Goal: Task Accomplishment & Management: Complete application form

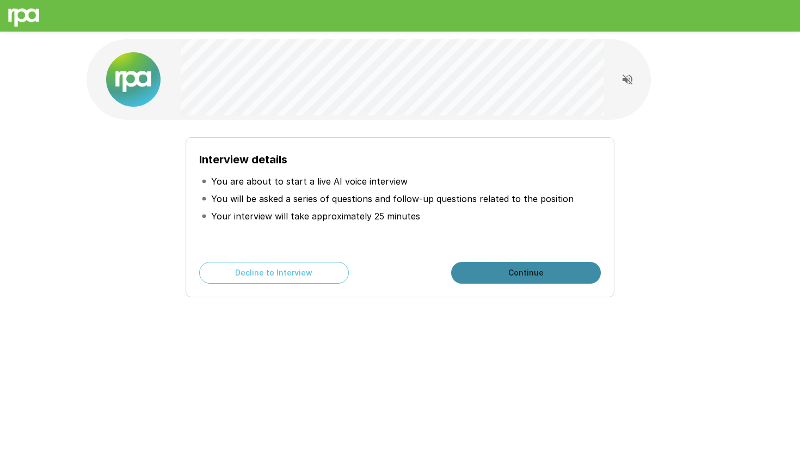
click at [541, 277] on button "Continue" at bounding box center [526, 273] width 150 height 22
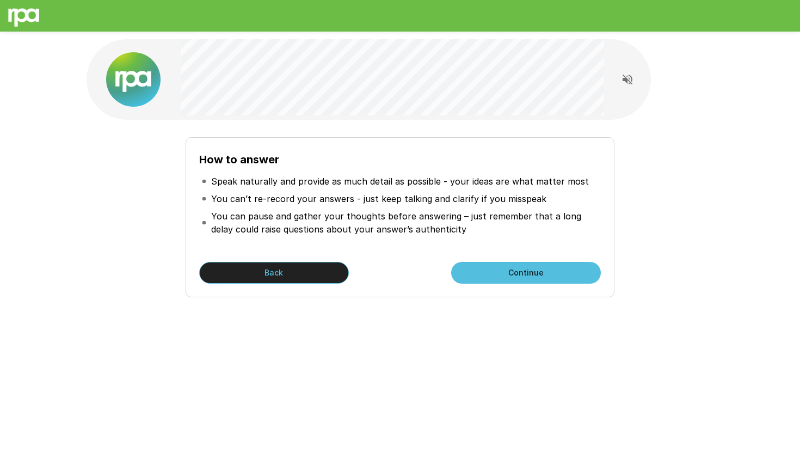
click at [251, 267] on button "Back" at bounding box center [274, 273] width 150 height 22
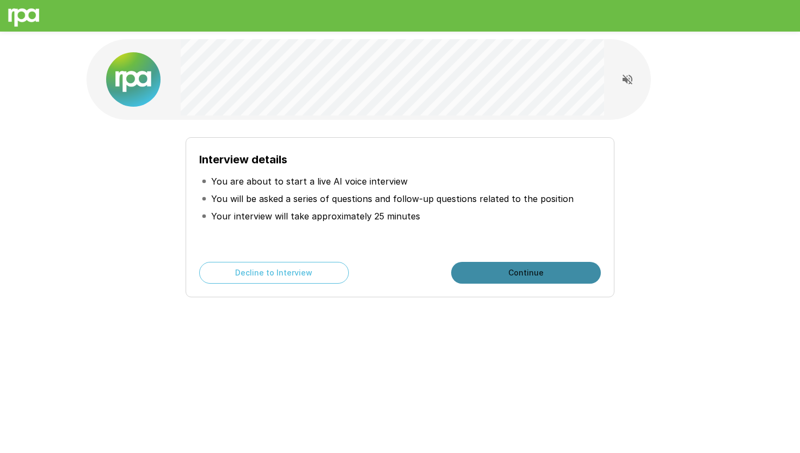
click at [494, 275] on button "Continue" at bounding box center [526, 273] width 150 height 22
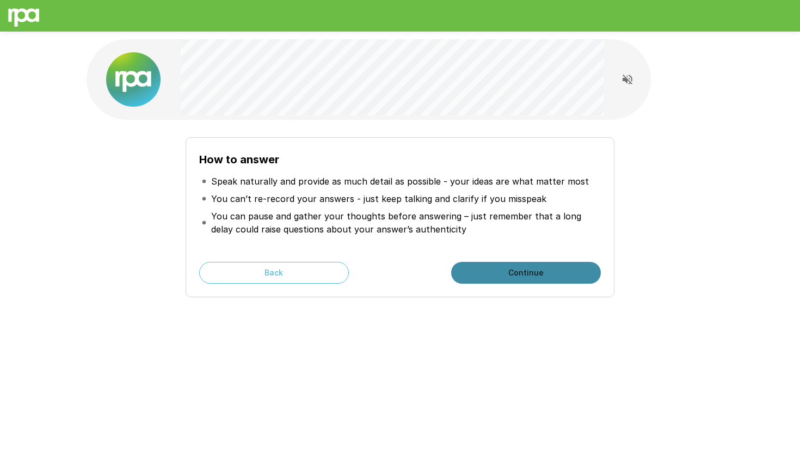
click at [494, 275] on button "Continue" at bounding box center [526, 273] width 150 height 22
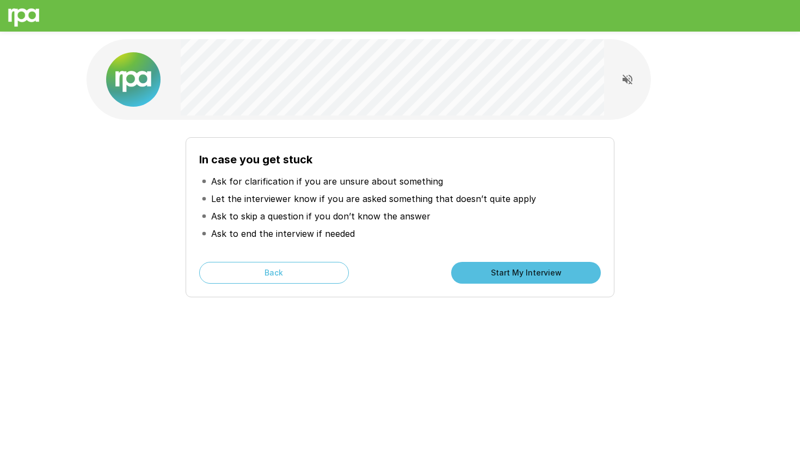
click at [494, 275] on button "Start My Interview" at bounding box center [526, 273] width 150 height 22
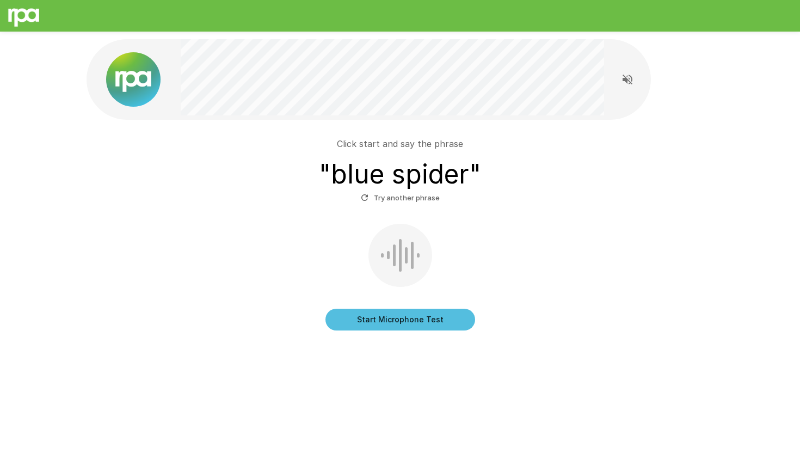
click at [384, 318] on button "Start Microphone Test" at bounding box center [400, 320] width 150 height 22
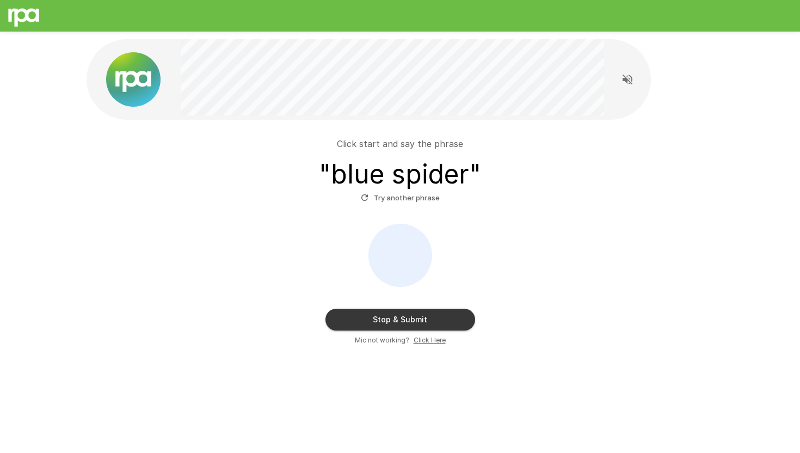
click at [384, 318] on button "Stop & Submit" at bounding box center [400, 320] width 150 height 22
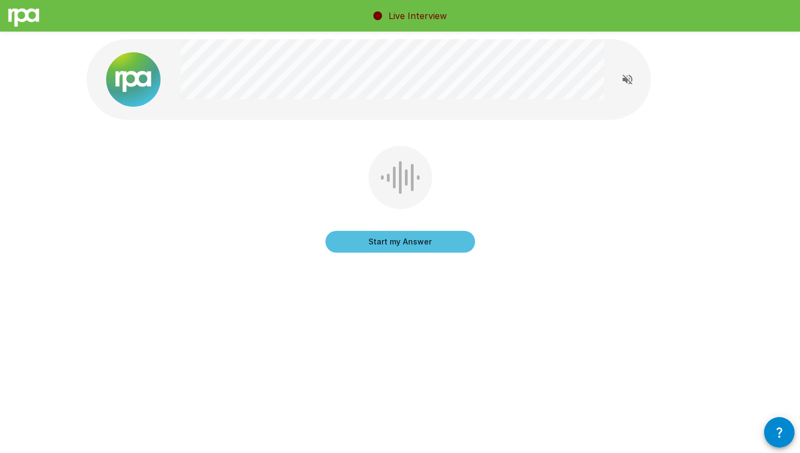
click at [633, 91] on div at bounding box center [627, 79] width 47 height 54
click at [629, 80] on icon "Read questions aloud" at bounding box center [628, 80] width 10 height 10
click at [429, 241] on button "Start my Answer" at bounding box center [400, 242] width 150 height 22
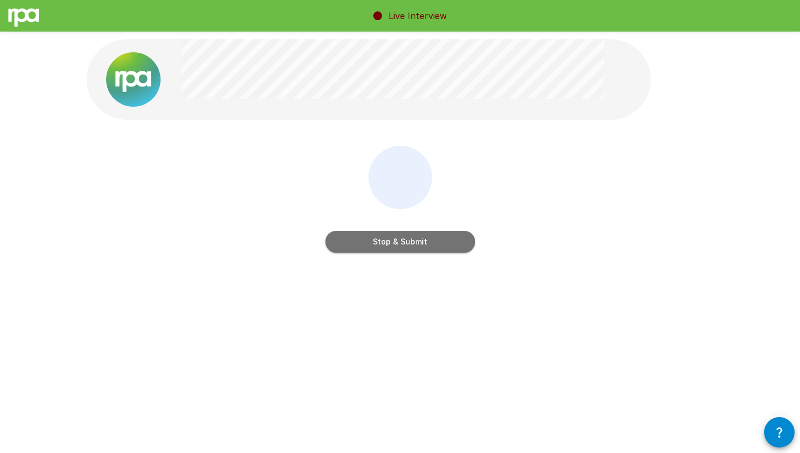
click at [436, 238] on button "Stop & Submit" at bounding box center [400, 242] width 150 height 22
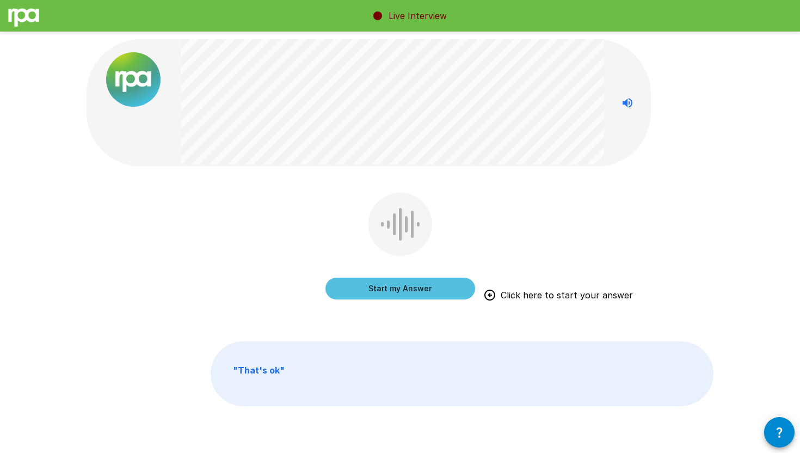
click at [770, 426] on button "button" at bounding box center [779, 432] width 30 height 30
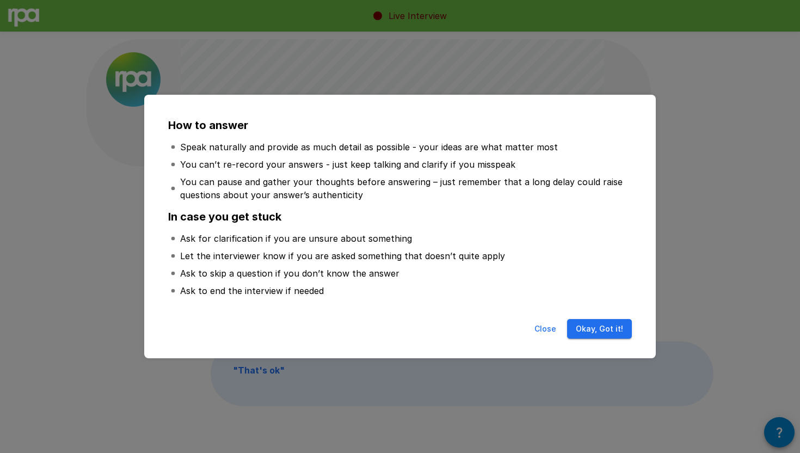
click at [548, 324] on button "Close" at bounding box center [545, 329] width 35 height 20
